Goal: Task Accomplishment & Management: Manage account settings

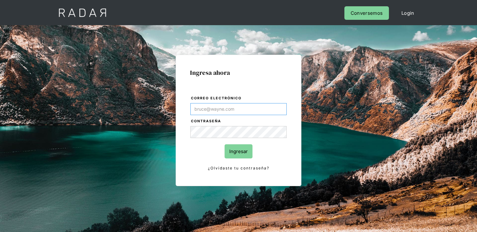
type input "alexandra.escobar@monnetpayments.com"
click at [233, 154] on input "Ingresar" at bounding box center [239, 151] width 28 height 14
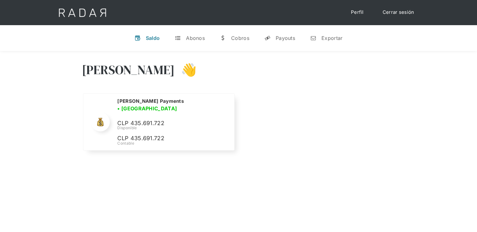
click at [402, 15] on link "Cerrar sesión" at bounding box center [399, 12] width 44 height 12
